Goal: Information Seeking & Learning: Learn about a topic

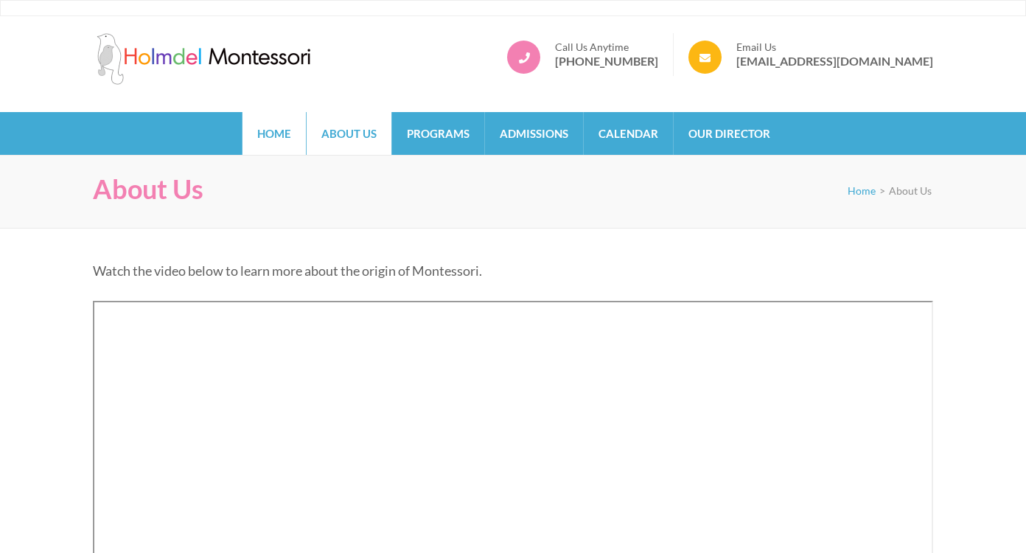
scroll to position [-1, 0]
click at [288, 134] on link "Home" at bounding box center [273, 133] width 63 height 43
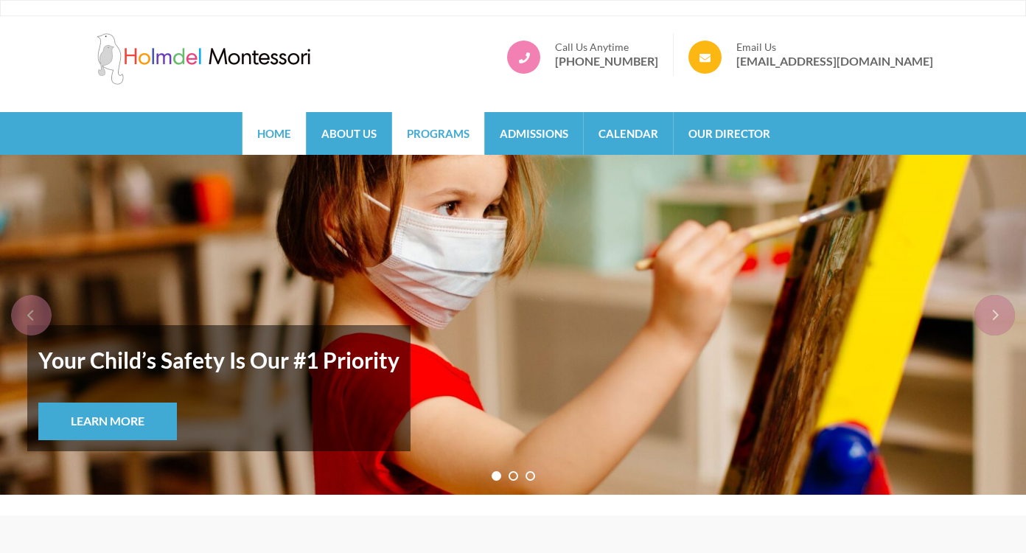
scroll to position [-1, 0]
click at [462, 143] on link "Programs" at bounding box center [438, 133] width 92 height 43
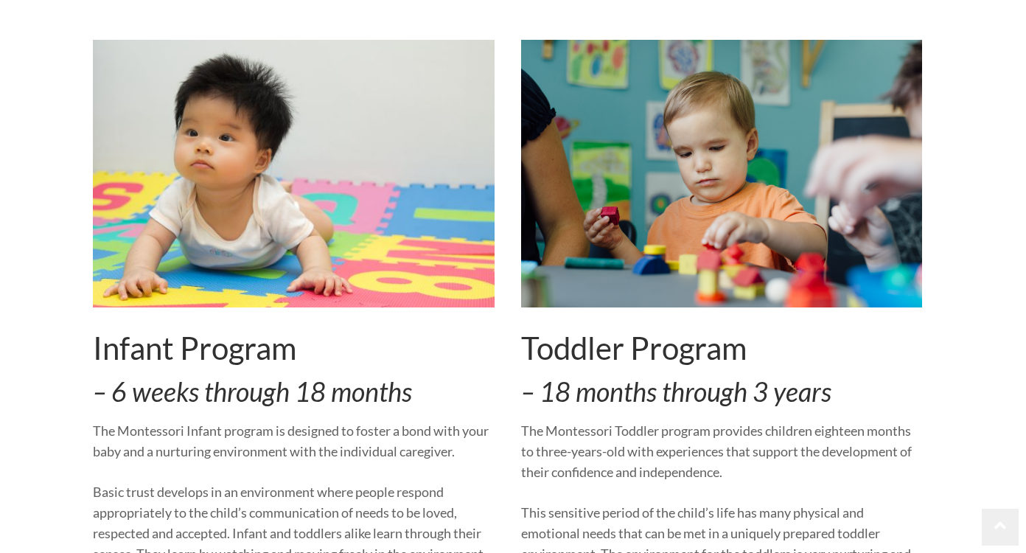
scroll to position [276, 0]
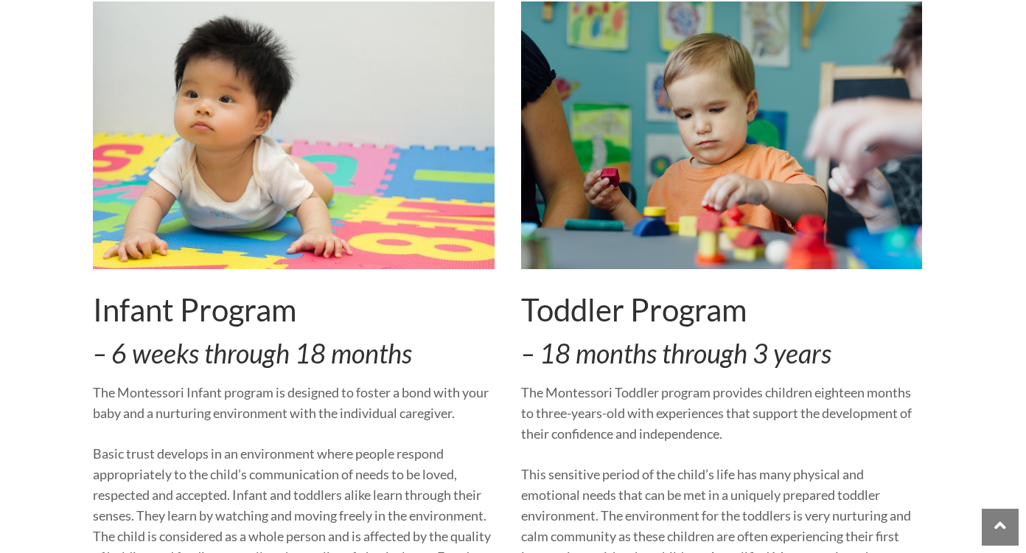
click at [391, 201] on img at bounding box center [294, 134] width 402 height 267
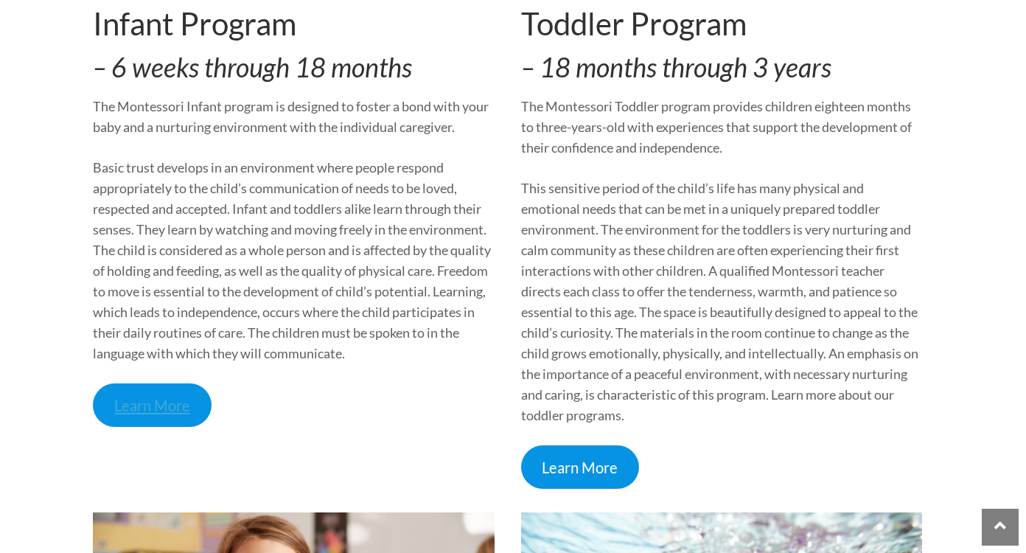
scroll to position [571, 0]
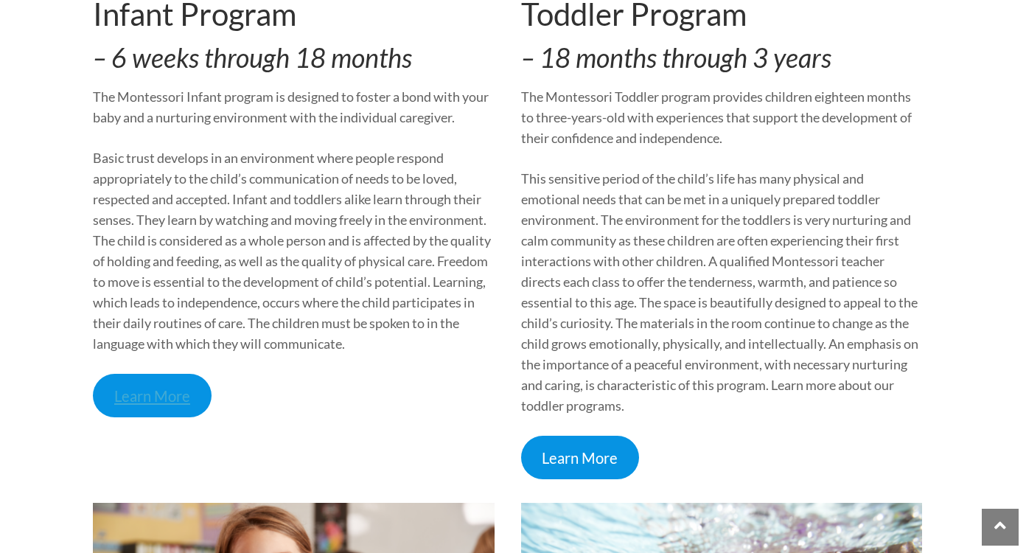
click at [165, 399] on link "Learn More" at bounding box center [152, 395] width 119 height 43
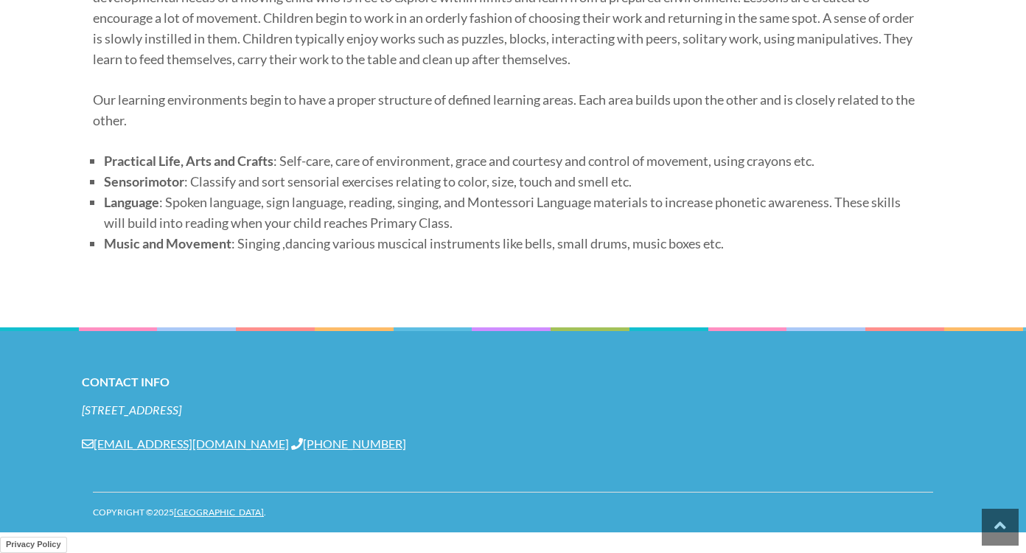
scroll to position [784, 0]
drag, startPoint x: 282, startPoint y: 449, endPoint x: 95, endPoint y: 444, distance: 187.2
click at [95, 444] on div "[STREET_ADDRESS] [EMAIL_ADDRESS][DOMAIN_NAME] [PHONE_NUMBER]" at bounding box center [513, 427] width 862 height 50
copy link "[EMAIL_ADDRESS][DOMAIN_NAME]"
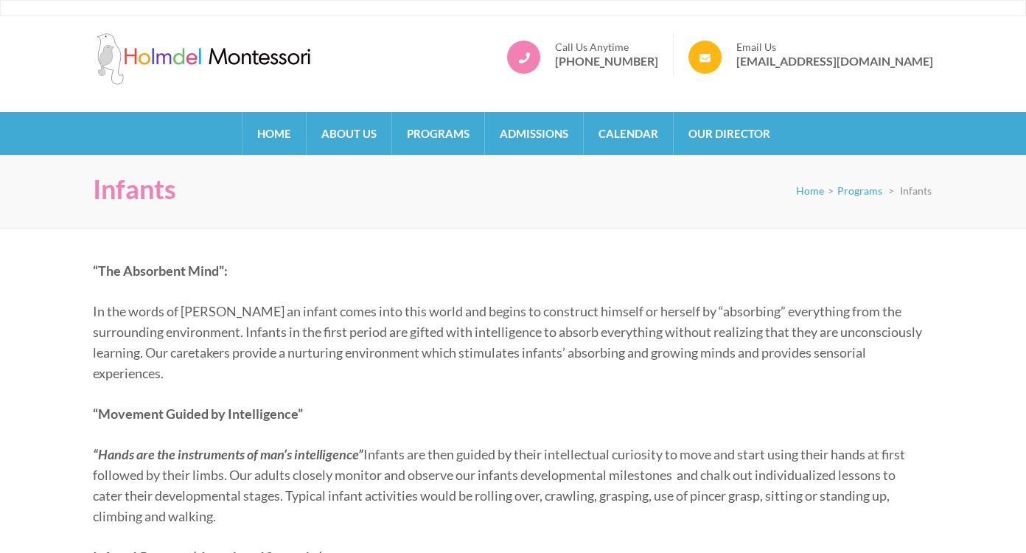
scroll to position [0, 0]
click at [522, 147] on link "Admissions" at bounding box center [534, 133] width 98 height 43
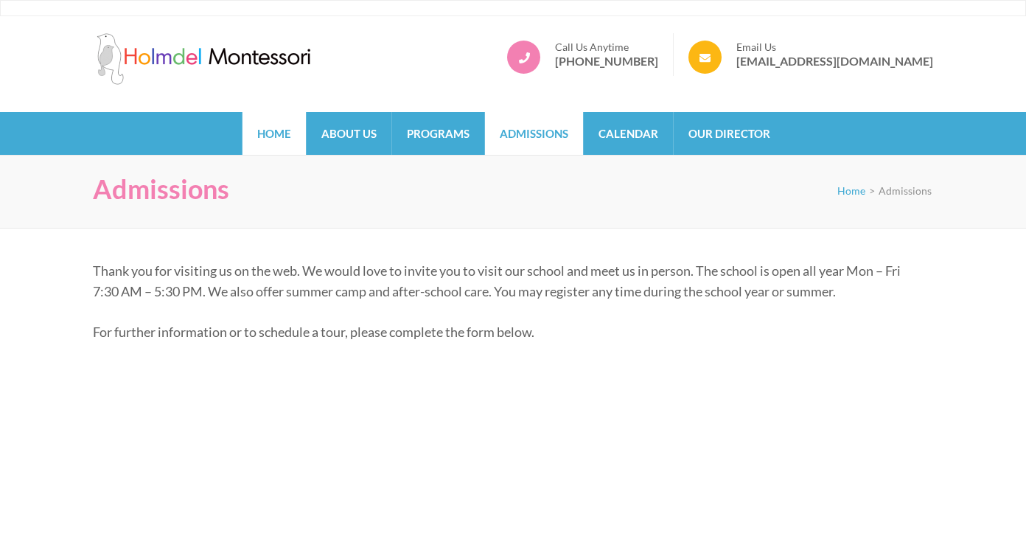
click at [293, 141] on link "Home" at bounding box center [273, 133] width 63 height 43
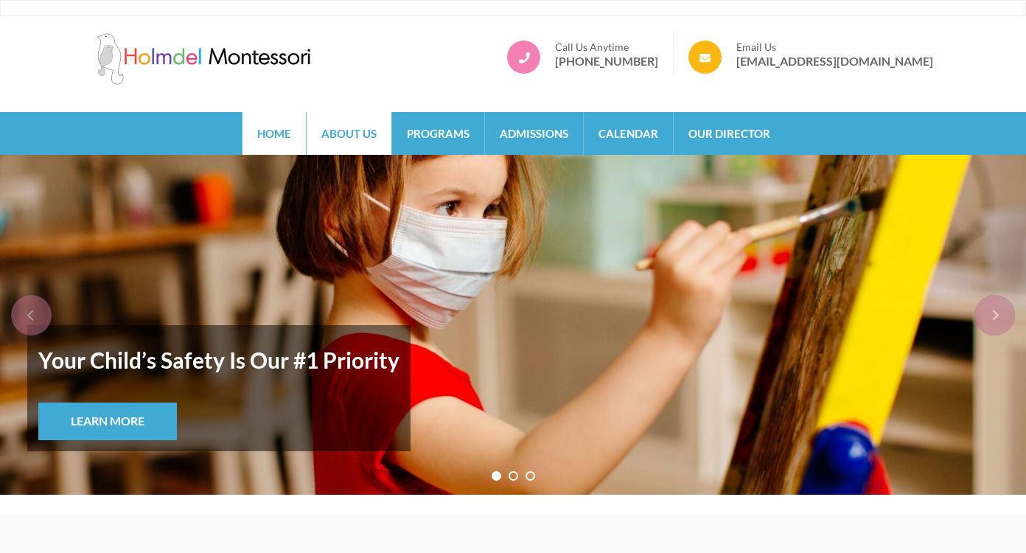
click at [350, 132] on link "About Us" at bounding box center [349, 133] width 85 height 43
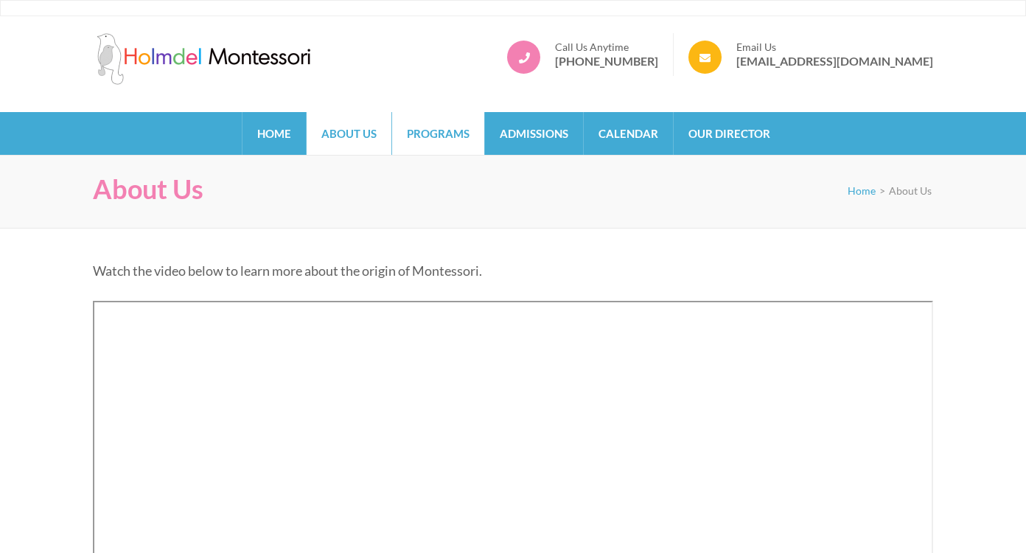
click at [411, 127] on link "Programs" at bounding box center [438, 133] width 92 height 43
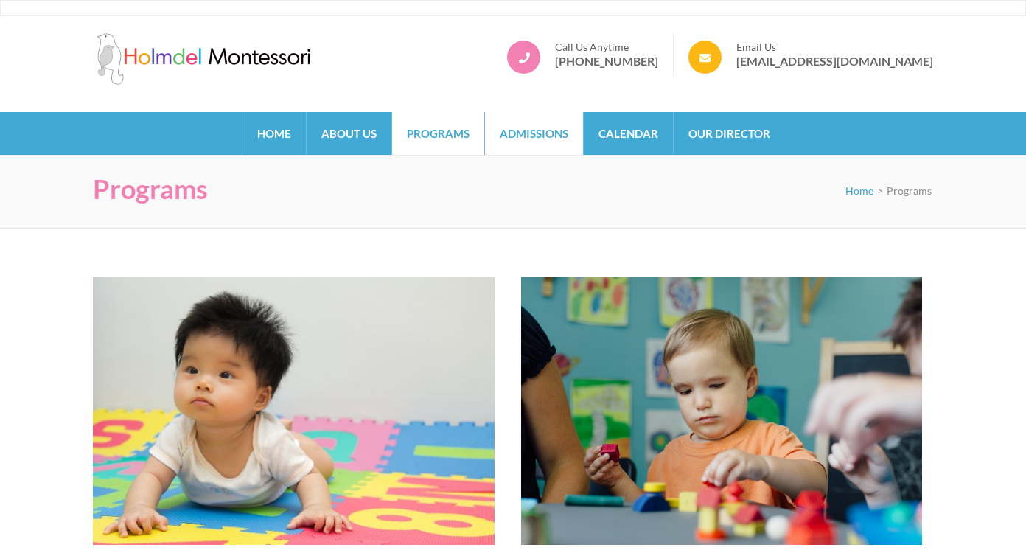
click at [545, 129] on link "Admissions" at bounding box center [534, 133] width 98 height 43
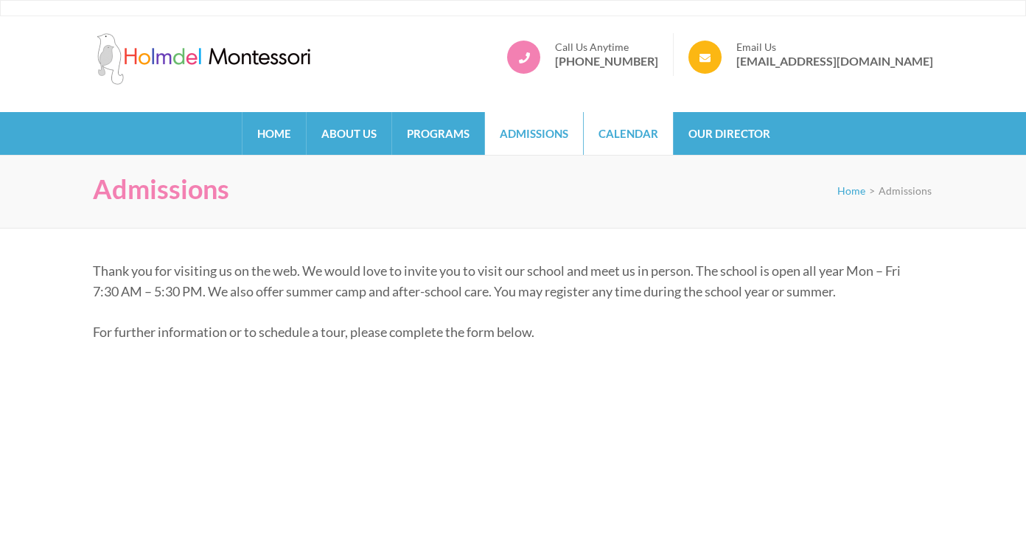
click at [637, 144] on link "Calendar" at bounding box center [628, 133] width 89 height 43
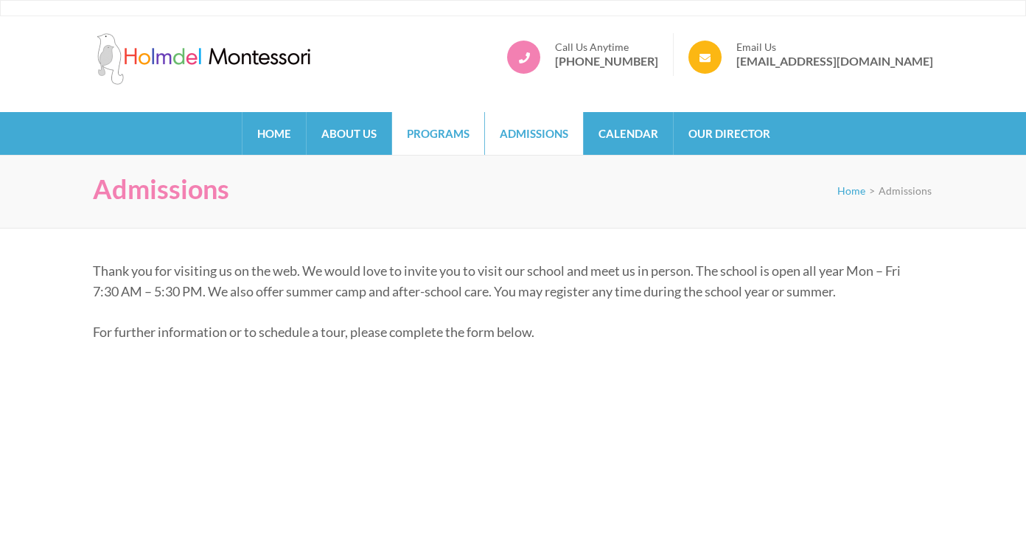
click at [455, 143] on link "Programs" at bounding box center [438, 133] width 92 height 43
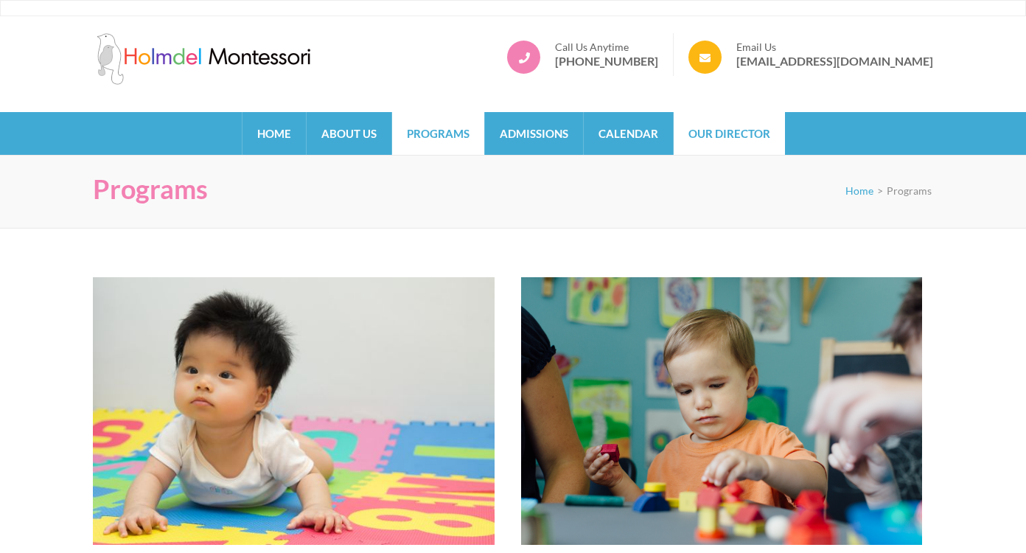
click at [693, 144] on link "Our Director" at bounding box center [728, 133] width 111 height 43
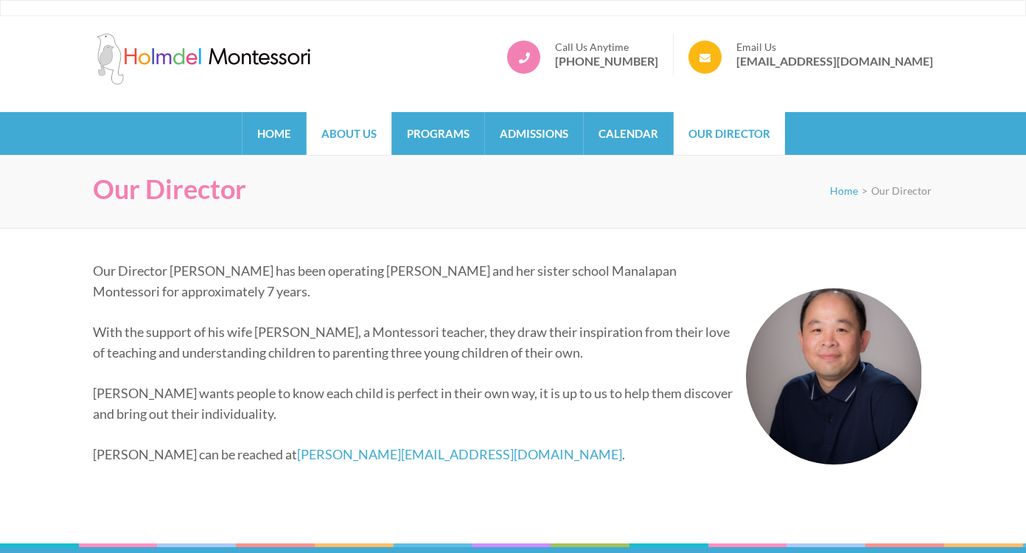
click at [390, 126] on link "About Us" at bounding box center [349, 133] width 85 height 43
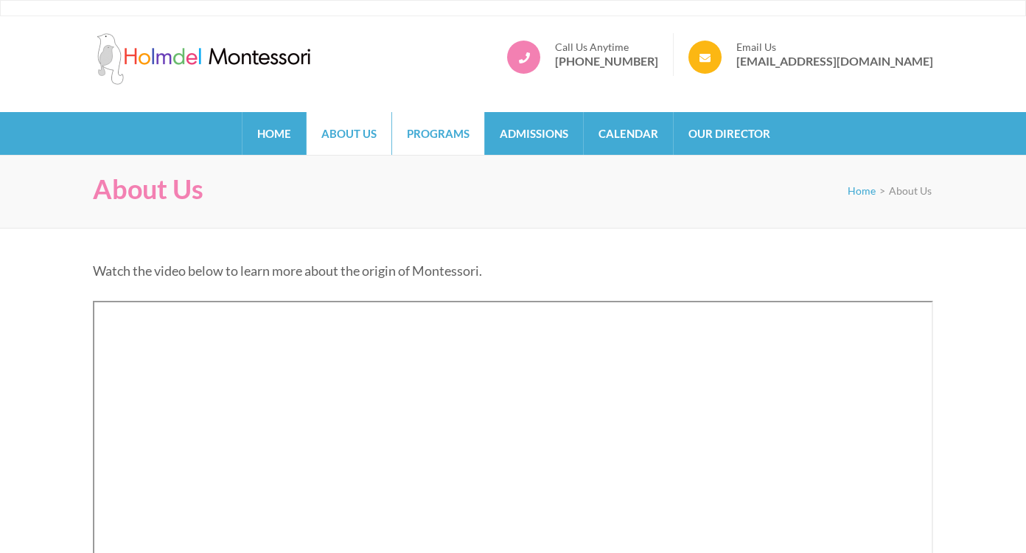
click at [428, 133] on link "Programs" at bounding box center [438, 133] width 92 height 43
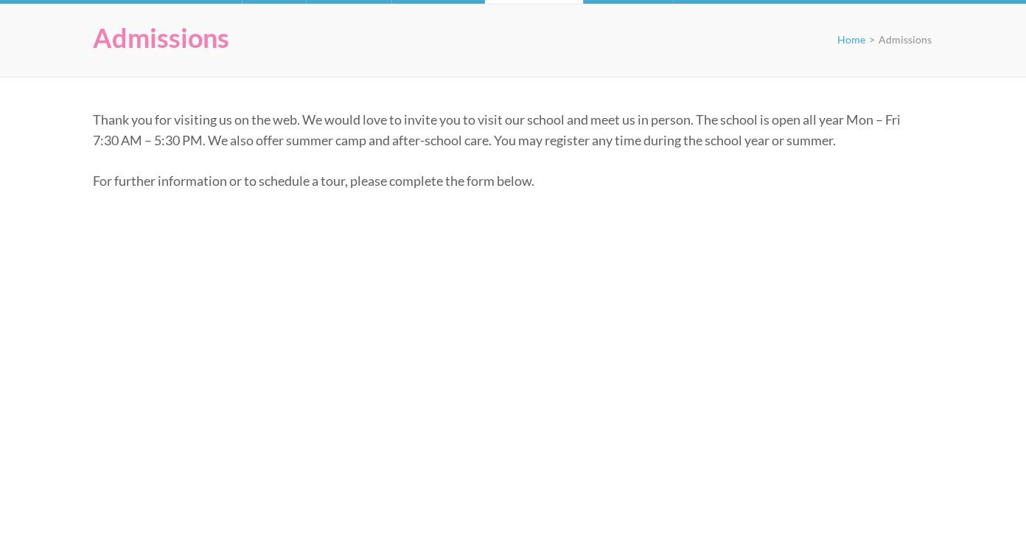
scroll to position [164, 0]
